Goal: Navigation & Orientation: Go to known website

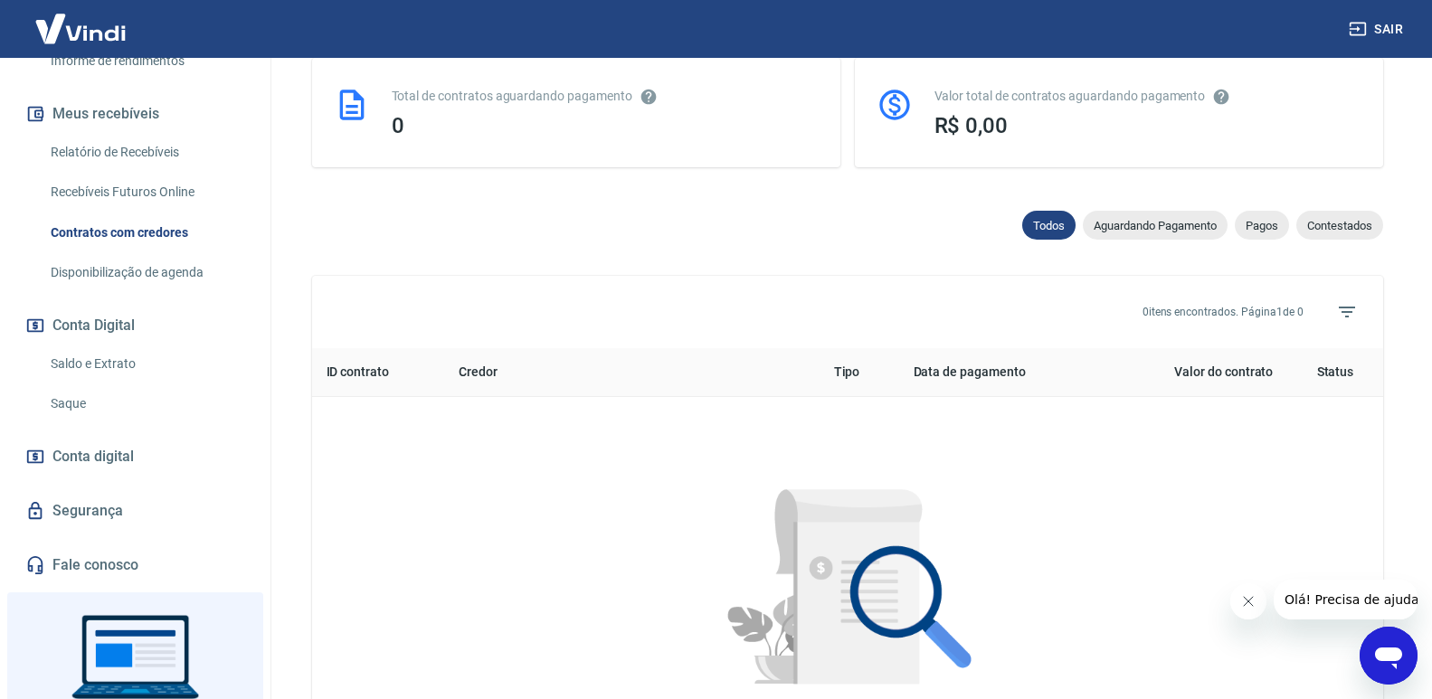
scroll to position [411, 0]
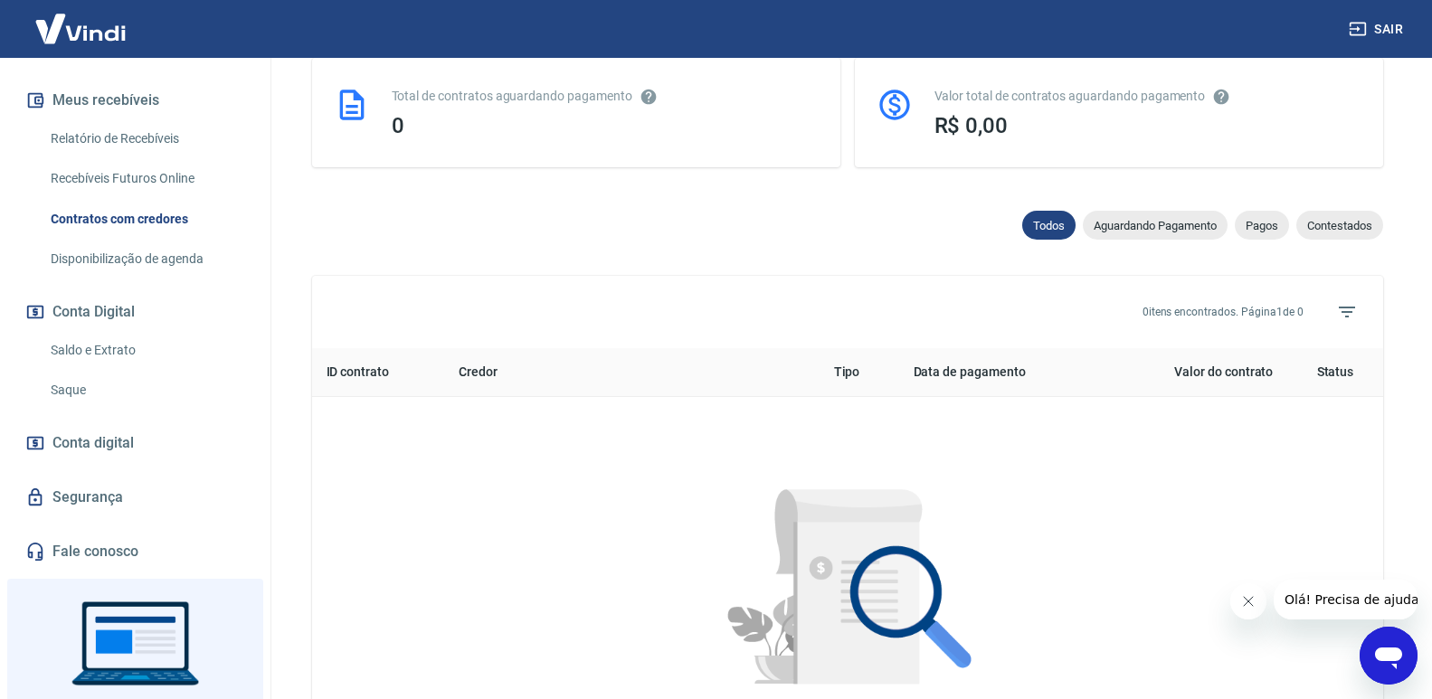
click at [1030, 477] on div at bounding box center [847, 593] width 1013 height 335
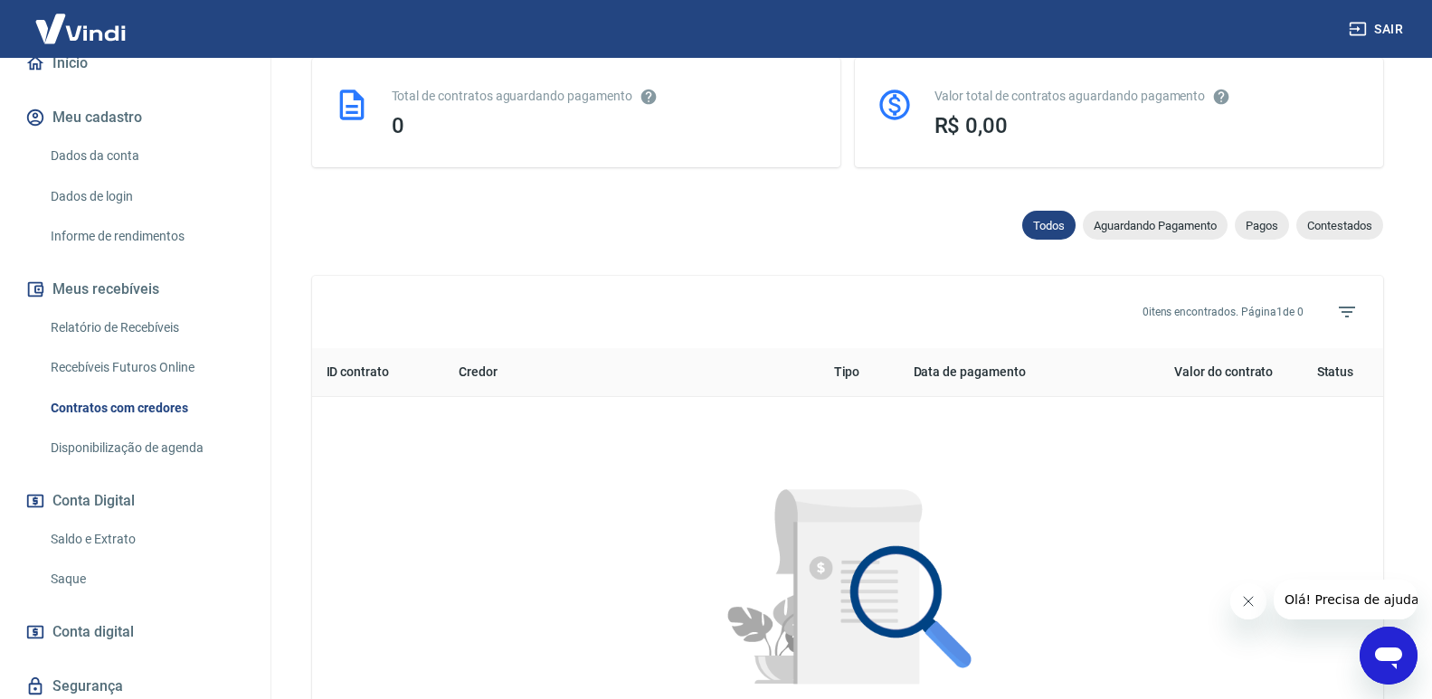
scroll to position [0, 0]
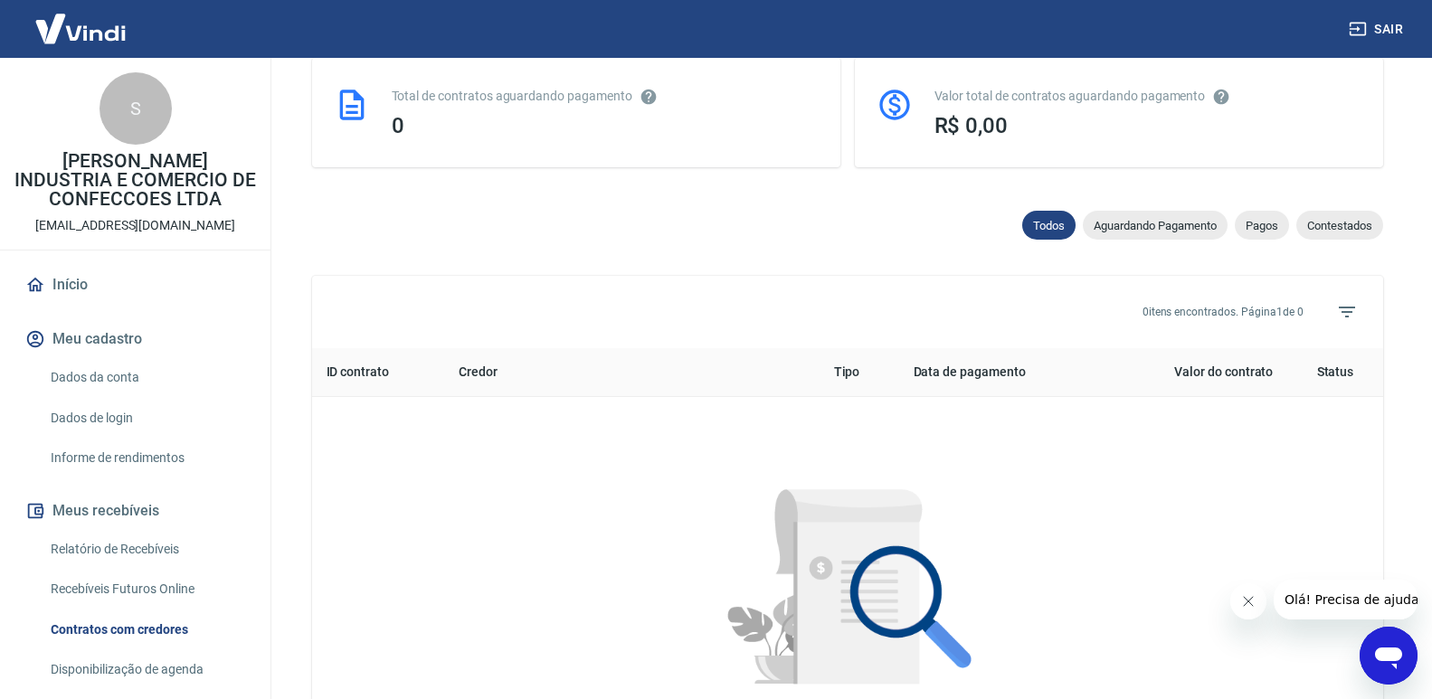
click at [80, 283] on link "Início" at bounding box center [135, 285] width 227 height 40
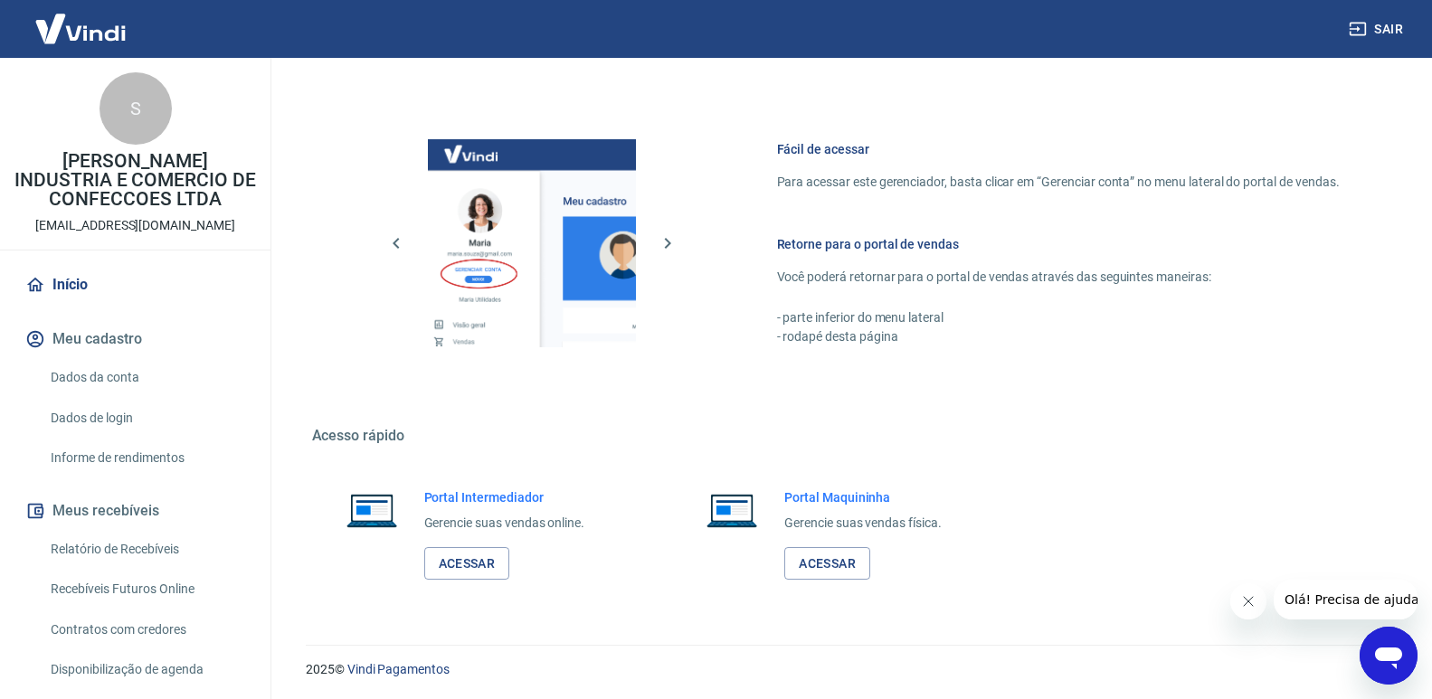
scroll to position [898, 0]
click at [110, 371] on link "Dados da conta" at bounding box center [145, 377] width 205 height 37
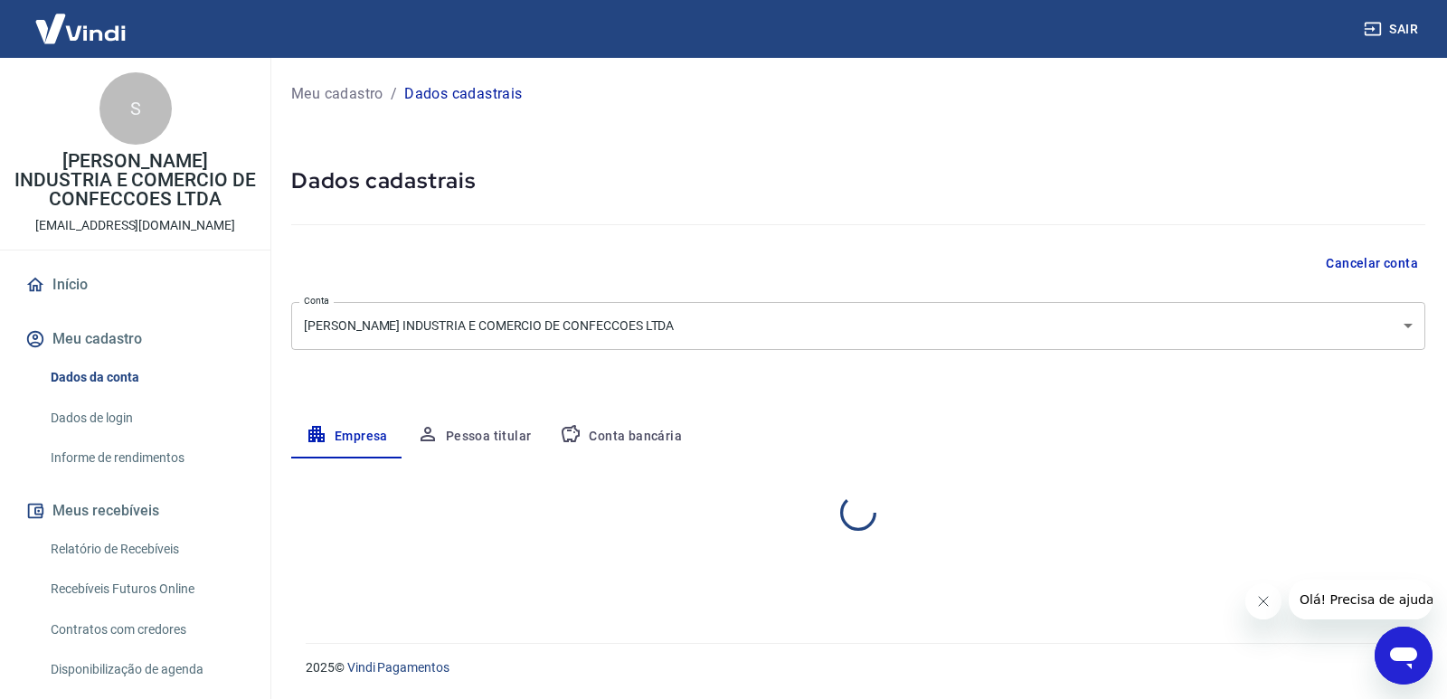
select select "RS"
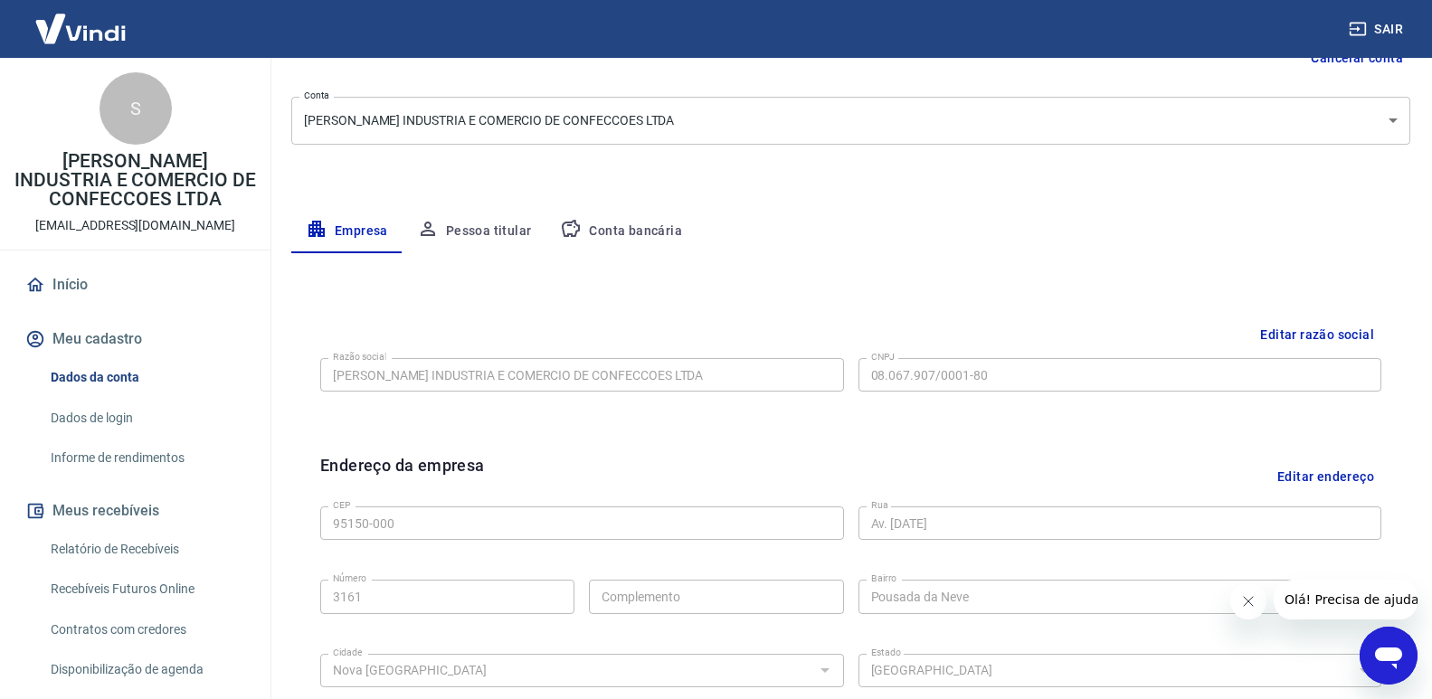
scroll to position [271, 0]
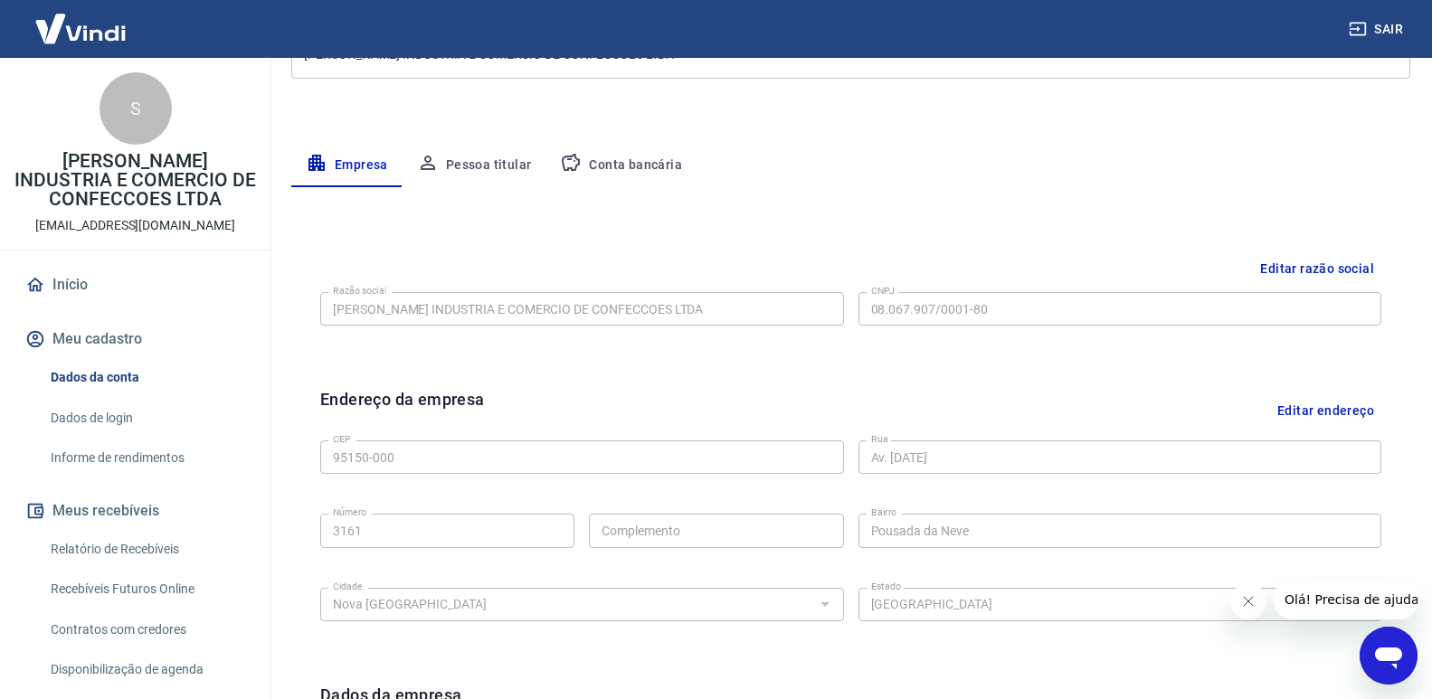
click at [75, 29] on img at bounding box center [81, 28] width 118 height 55
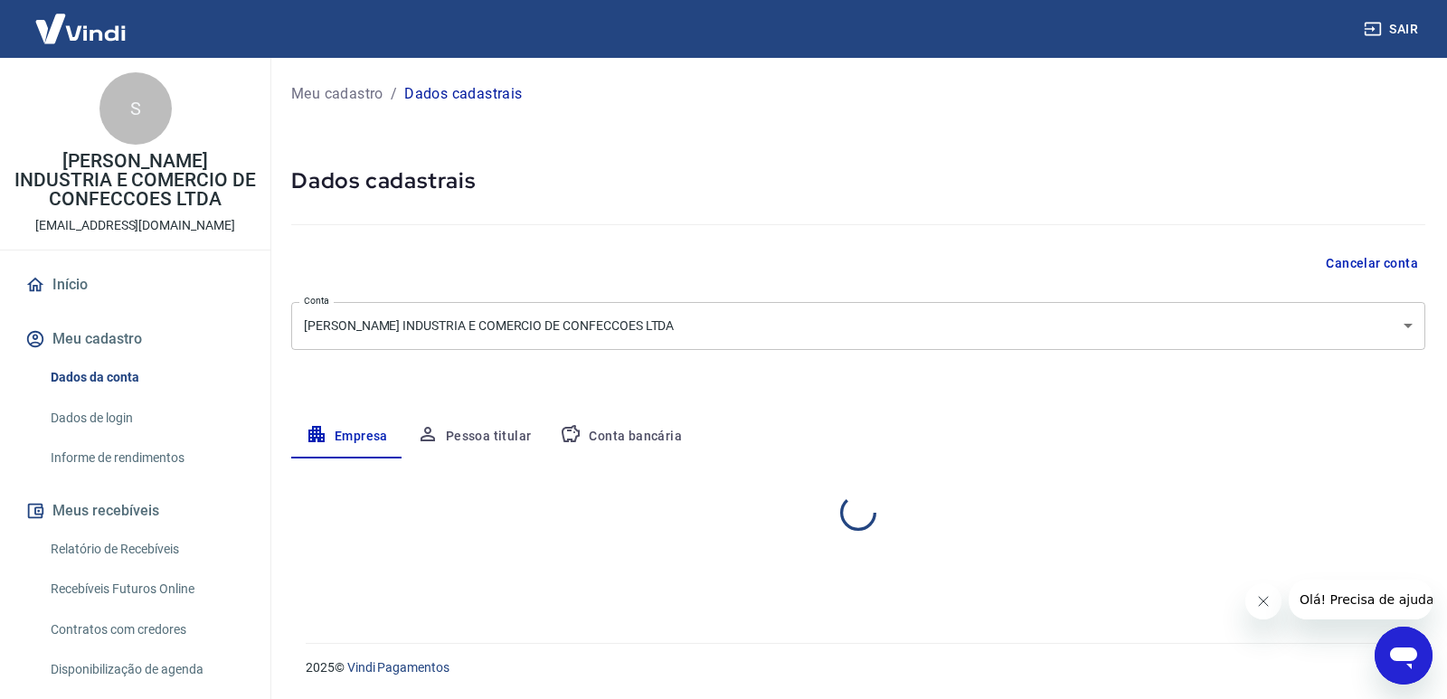
select select "RS"
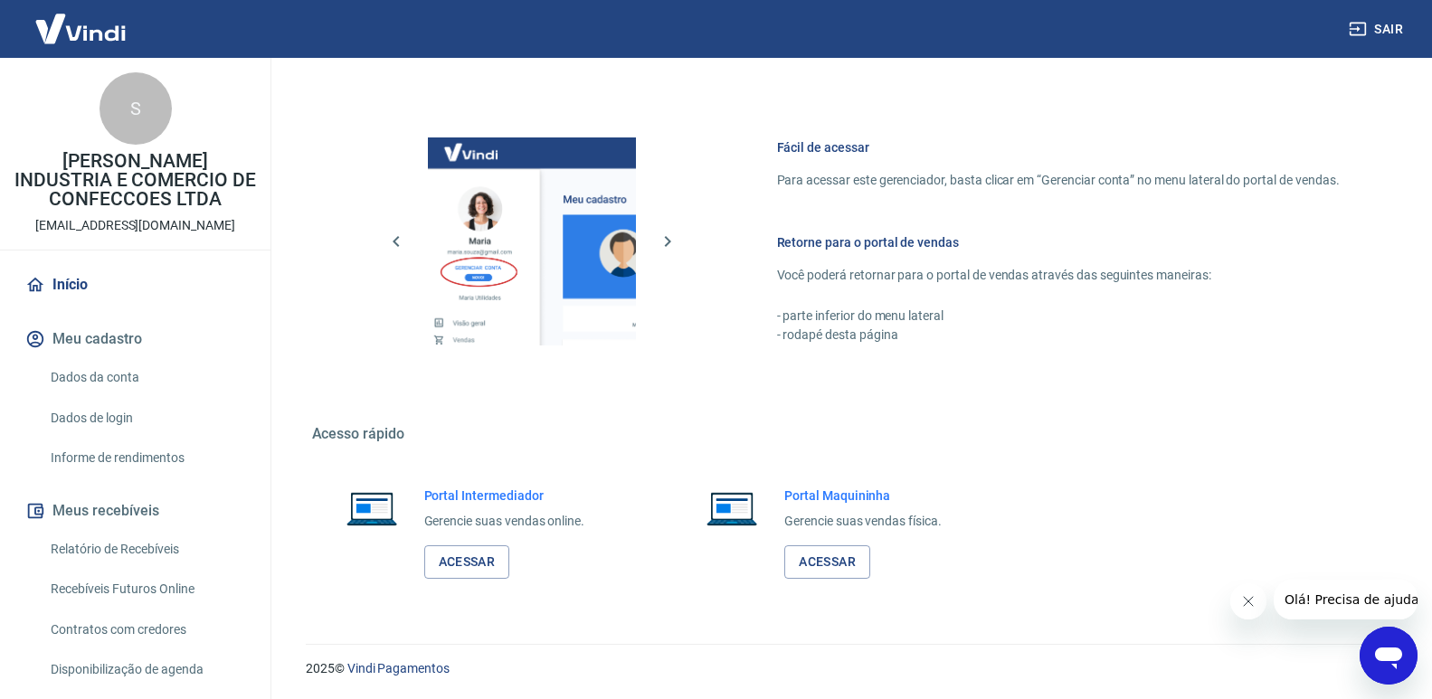
scroll to position [262, 0]
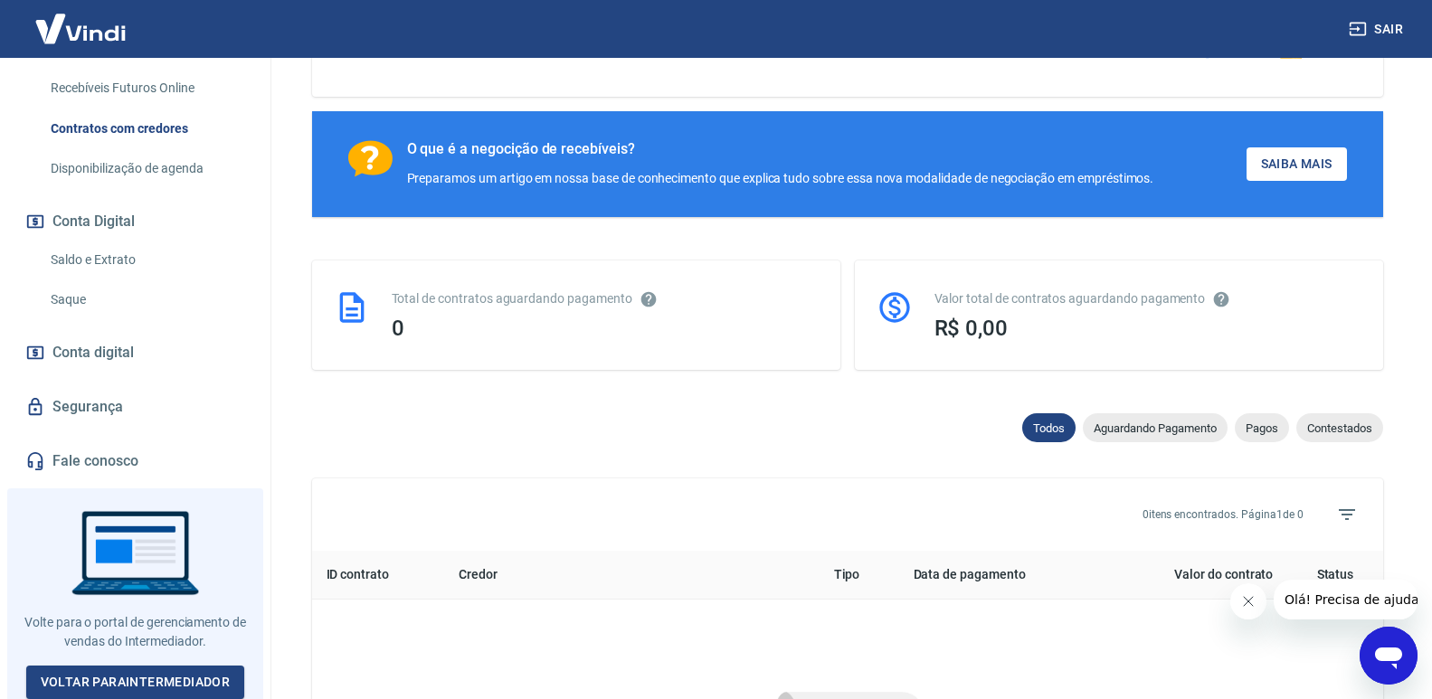
scroll to position [543, 0]
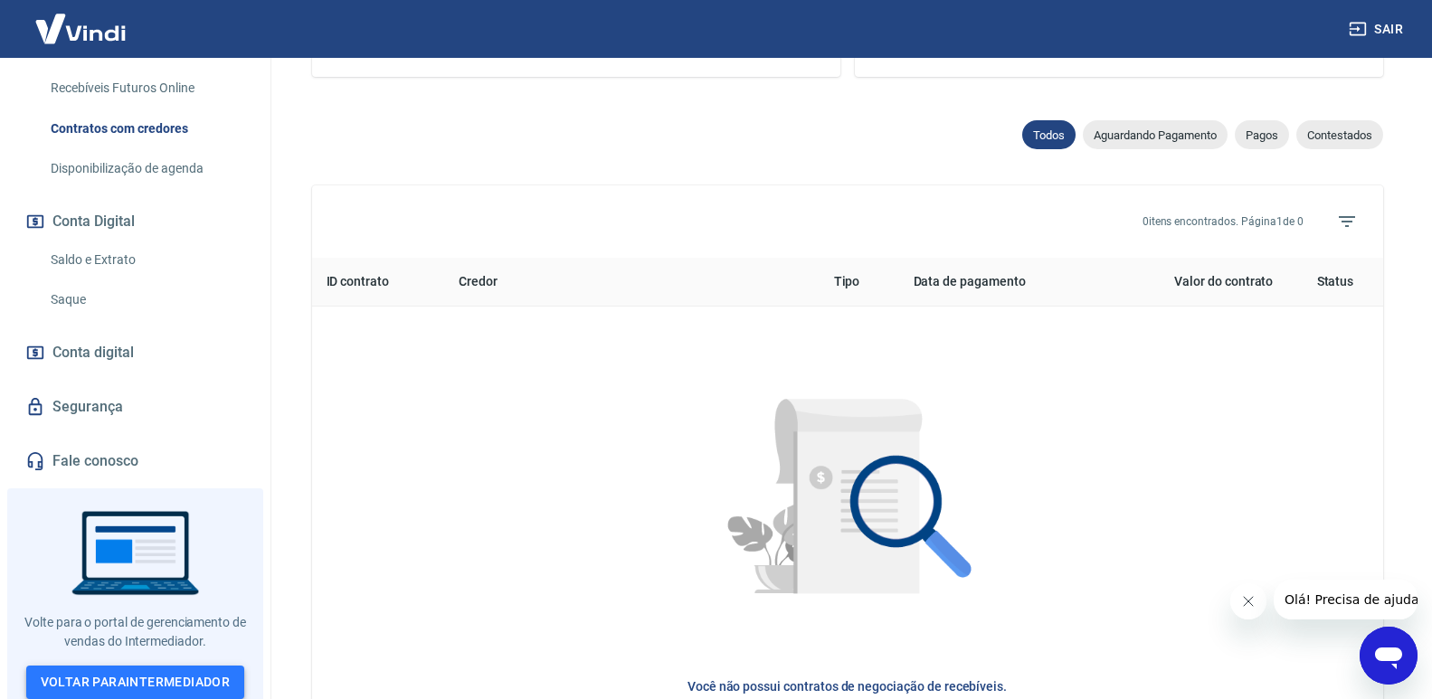
click at [186, 668] on link "Voltar para Intermediador" at bounding box center [135, 682] width 219 height 33
